Goal: Find specific page/section: Find specific page/section

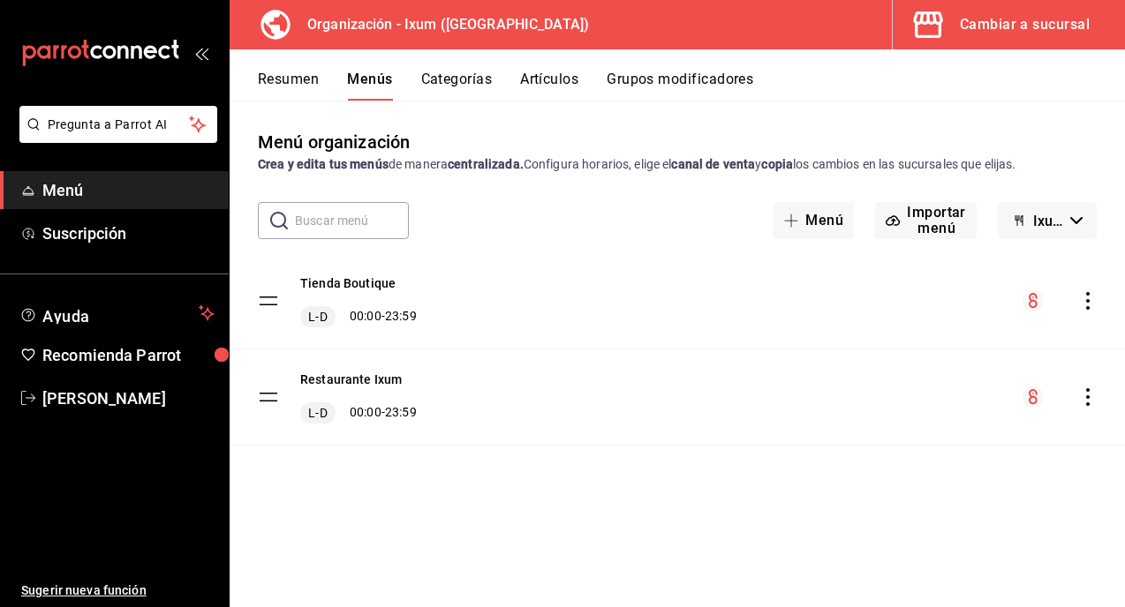
click at [1026, 21] on div "Cambiar a sucursal" at bounding box center [1025, 24] width 130 height 25
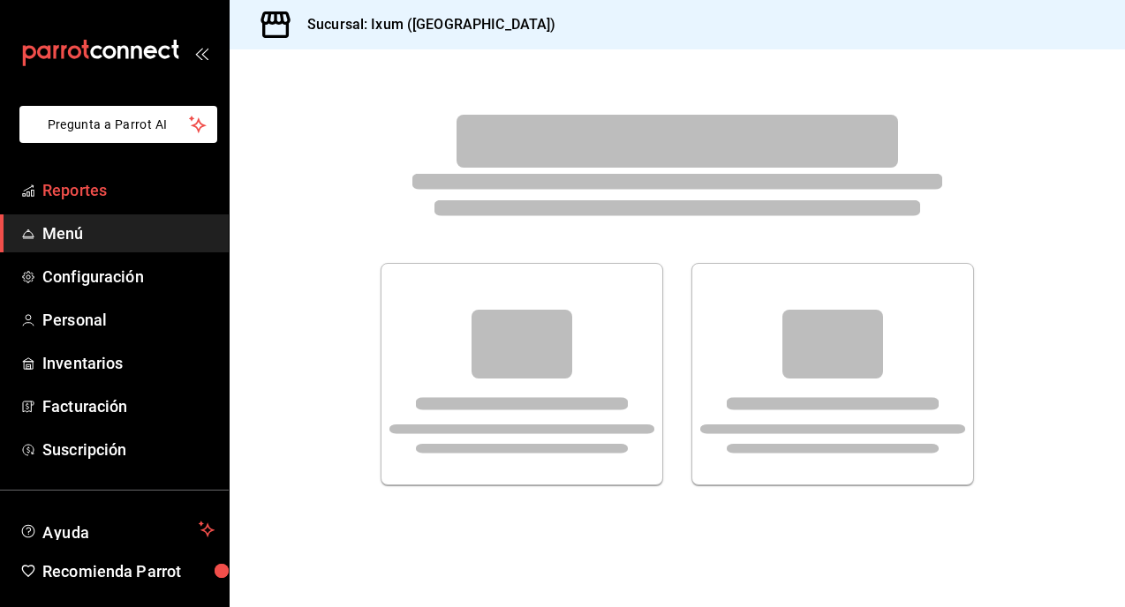
click at [91, 192] on span "Reportes" at bounding box center [128, 190] width 172 height 24
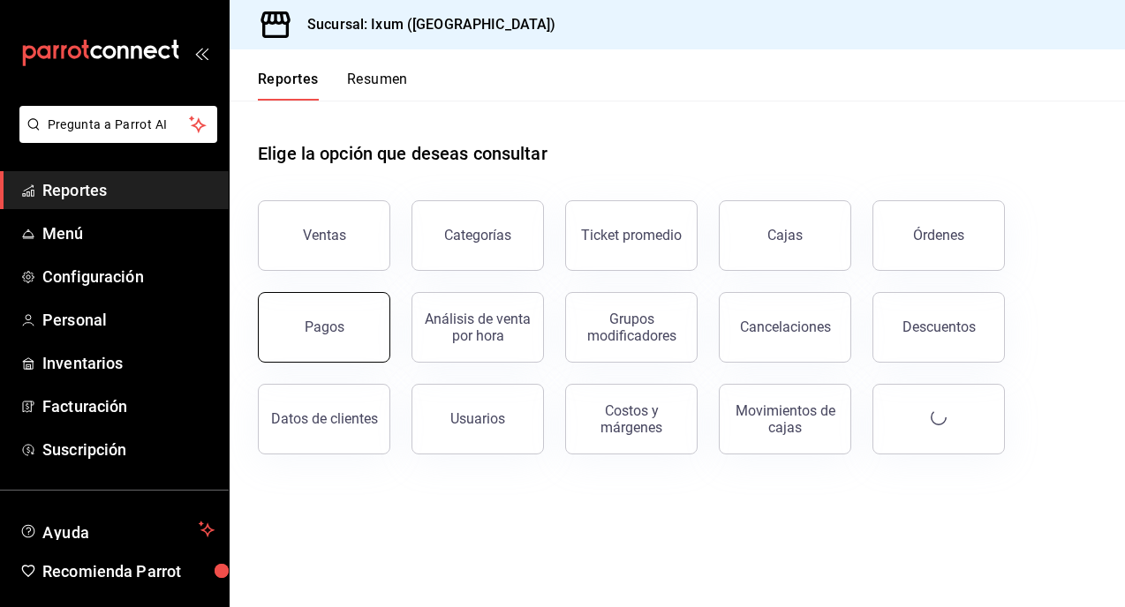
click at [342, 321] on button "Pagos" at bounding box center [324, 327] width 132 height 71
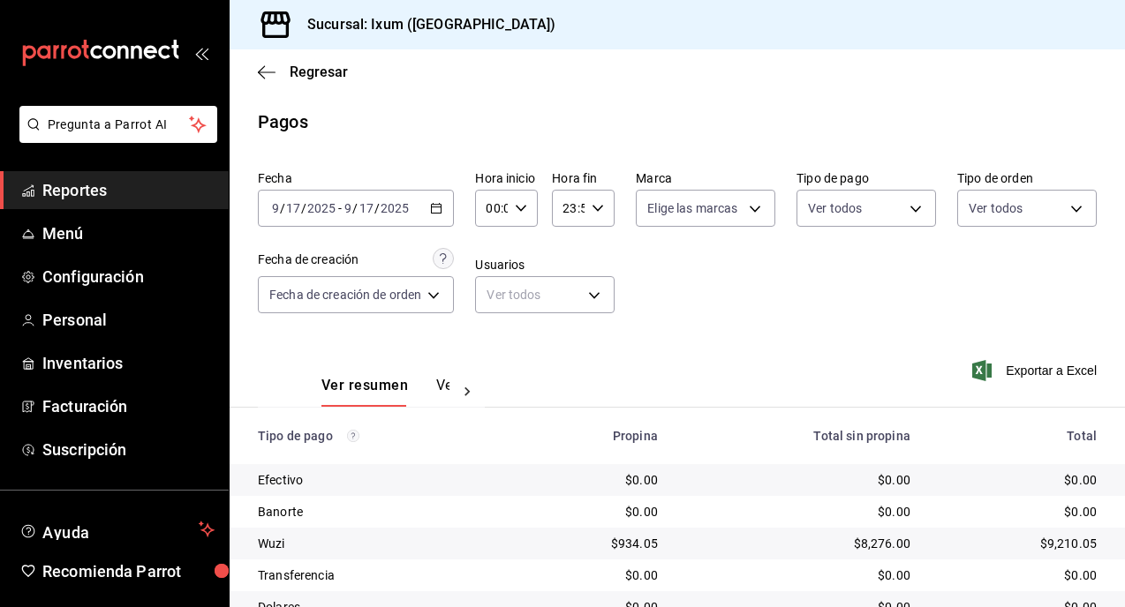
scroll to position [108, 0]
